Goal: Information Seeking & Learning: Understand process/instructions

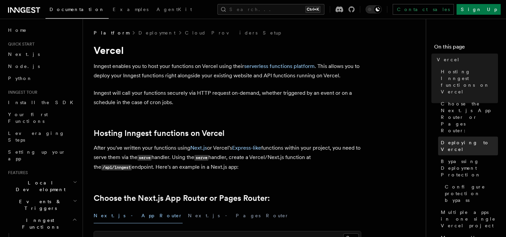
click at [478, 139] on span "Deploying to Vercel" at bounding box center [469, 145] width 57 height 13
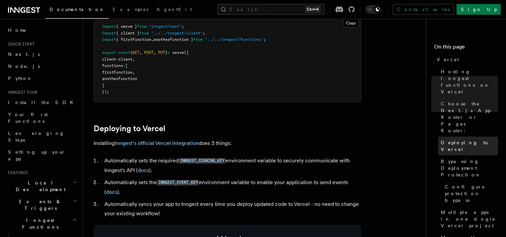
scroll to position [306, 0]
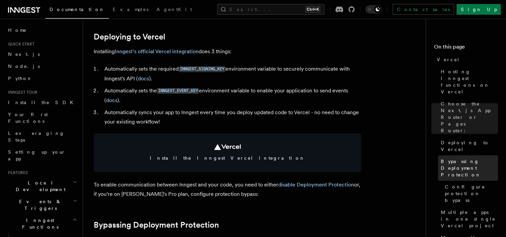
click at [471, 158] on span "Bypassing Deployment Protection" at bounding box center [469, 168] width 57 height 20
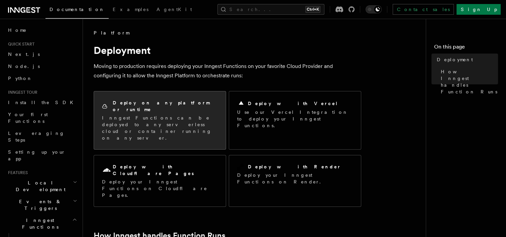
click at [157, 120] on p "Inngest Functions can be deployed to any serverless cloud or container running …" at bounding box center [160, 127] width 116 height 27
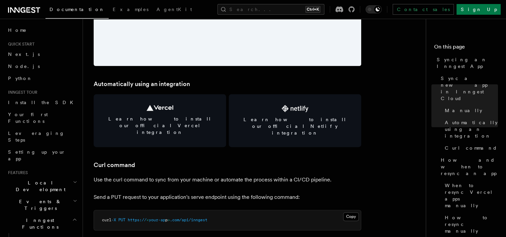
scroll to position [882, 0]
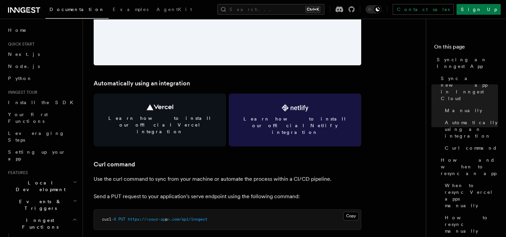
click at [249, 108] on link "Learn how to install our official Netlify integration" at bounding box center [295, 119] width 132 height 53
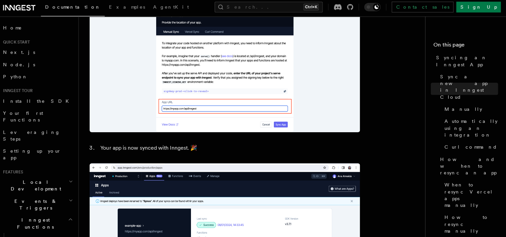
scroll to position [623, 0]
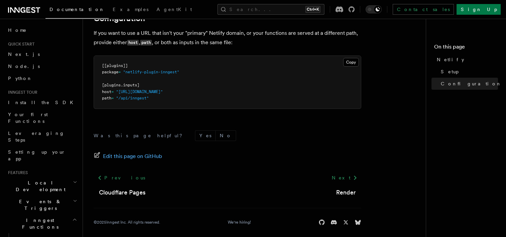
scroll to position [251, 0]
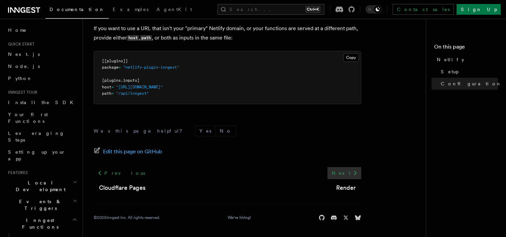
click at [342, 173] on link "Next" at bounding box center [344, 173] width 34 height 12
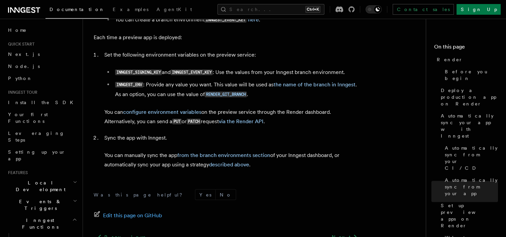
scroll to position [1345, 0]
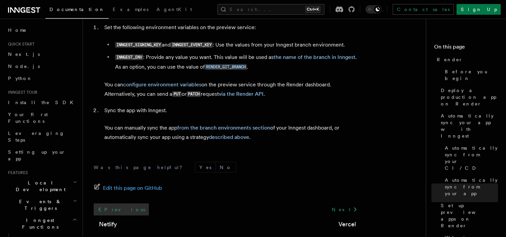
click at [115, 203] on link "Previous" at bounding box center [121, 209] width 55 height 12
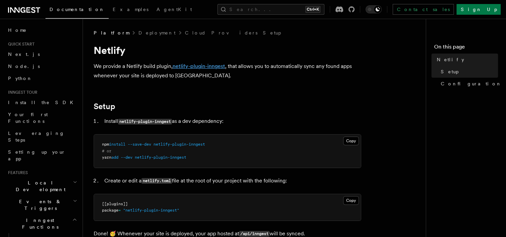
click at [214, 67] on link "netlify-plugin-inngest" at bounding box center [199, 66] width 53 height 6
click at [216, 142] on pre "npm install --save-dev netlify-plugin-inngest # or yarn add --dev netlify-plugi…" at bounding box center [227, 150] width 267 height 33
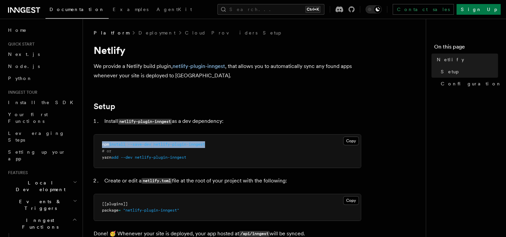
drag, startPoint x: 216, startPoint y: 145, endPoint x: 93, endPoint y: 142, distance: 123.1
copy span "npm install --save-dev netlify-plugin-inngest"
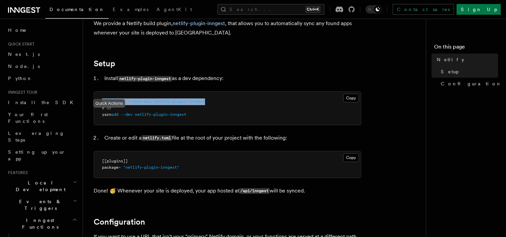
scroll to position [47, 0]
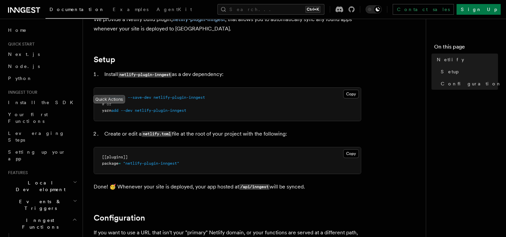
click at [369, 173] on article "Platform Deployment Cloud Providers Setup Netlify We provide a Netlify build pl…" at bounding box center [257, 212] width 327 height 458
drag, startPoint x: 173, startPoint y: 134, endPoint x: 143, endPoint y: 132, distance: 29.1
click at [143, 132] on code "netlify.toml" at bounding box center [156, 134] width 30 height 6
copy code "netlify.toml"
click at [349, 152] on button "Copy Copied" at bounding box center [351, 153] width 16 height 9
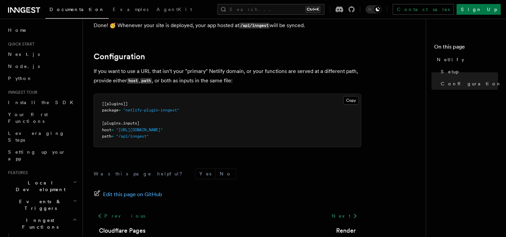
scroll to position [205, 0]
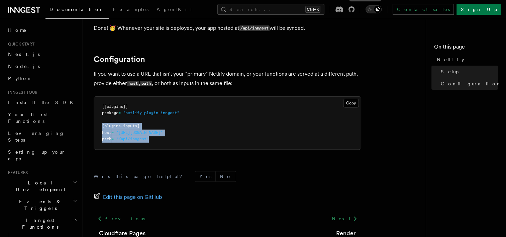
drag, startPoint x: 167, startPoint y: 138, endPoint x: 102, endPoint y: 128, distance: 66.3
click at [102, 128] on pre "[[plugins]] package = "netlify-plugin-inngest" [plugins.inputs] host = "[URL][D…" at bounding box center [227, 123] width 267 height 53
copy code "[plugins.inputs] host = "[URL][DOMAIN_NAME]" path = "/api/inngest""
click at [256, 89] on article "Platform Deployment Cloud Providers Setup Netlify We provide a Netlify build pl…" at bounding box center [257, 53] width 327 height 458
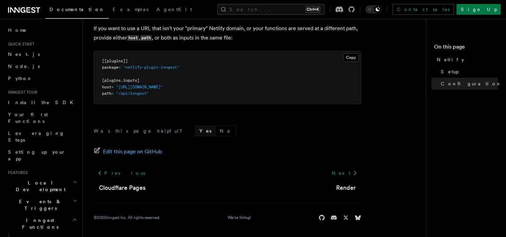
click at [195, 131] on button "Yes" at bounding box center [205, 131] width 20 height 10
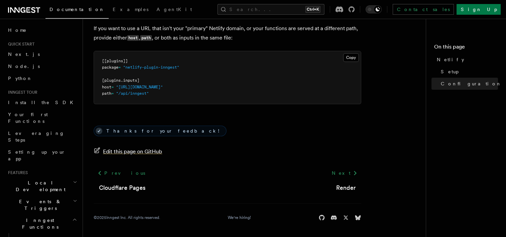
click at [140, 148] on span "Edit this page on GitHub" at bounding box center [132, 151] width 59 height 9
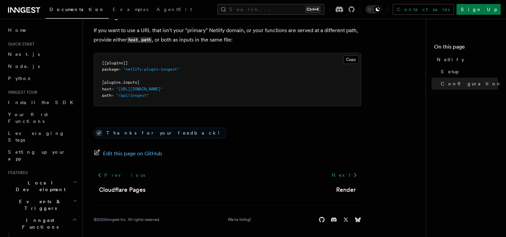
scroll to position [250, 0]
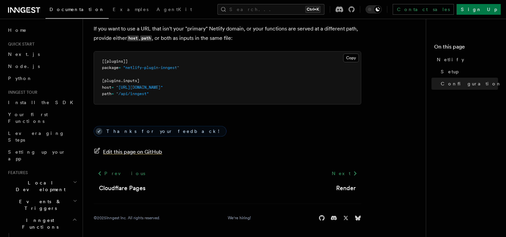
click at [156, 154] on span "Edit this page on GitHub" at bounding box center [132, 151] width 59 height 9
